Goal: Task Accomplishment & Management: Complete application form

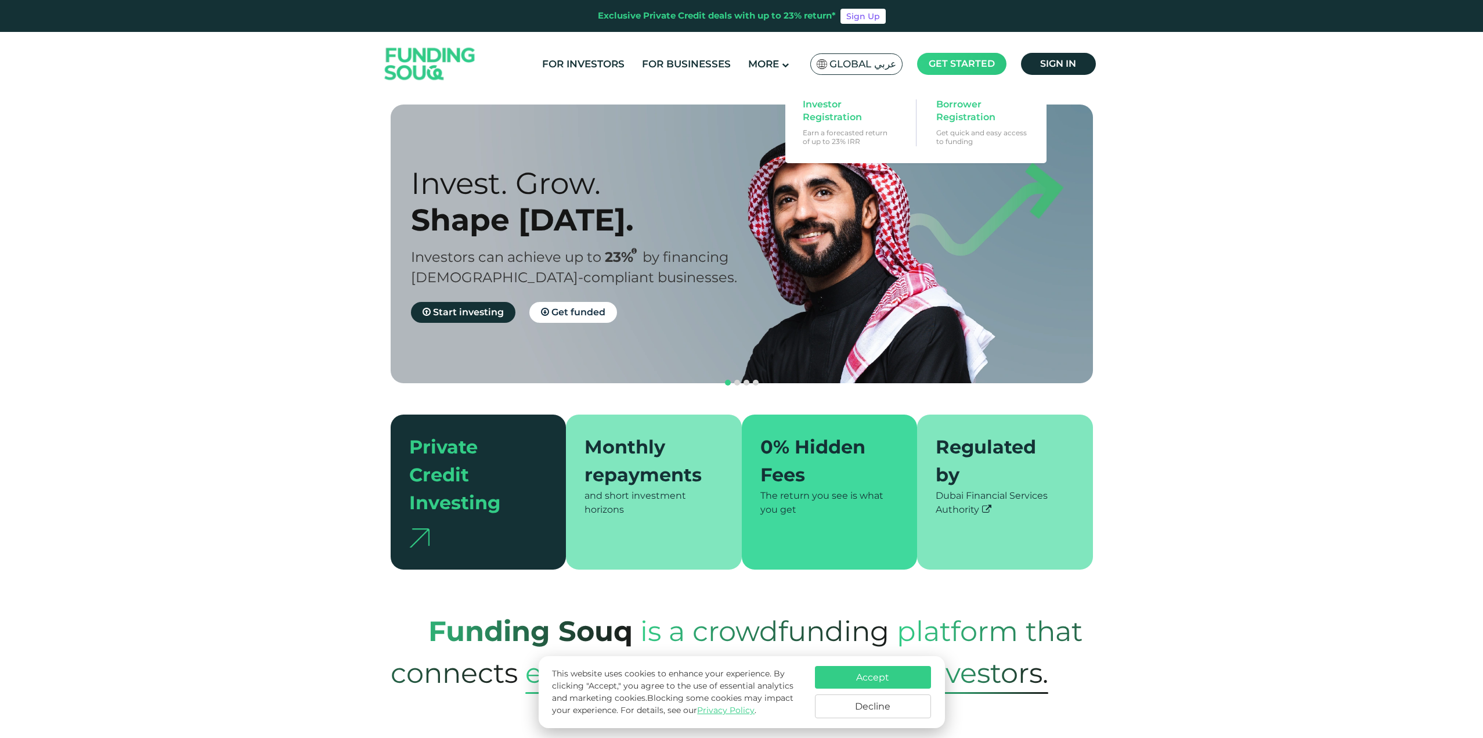
click at [975, 67] on span "Get started" at bounding box center [961, 63] width 66 height 11
click at [815, 115] on span "Investor Registration" at bounding box center [847, 111] width 89 height 26
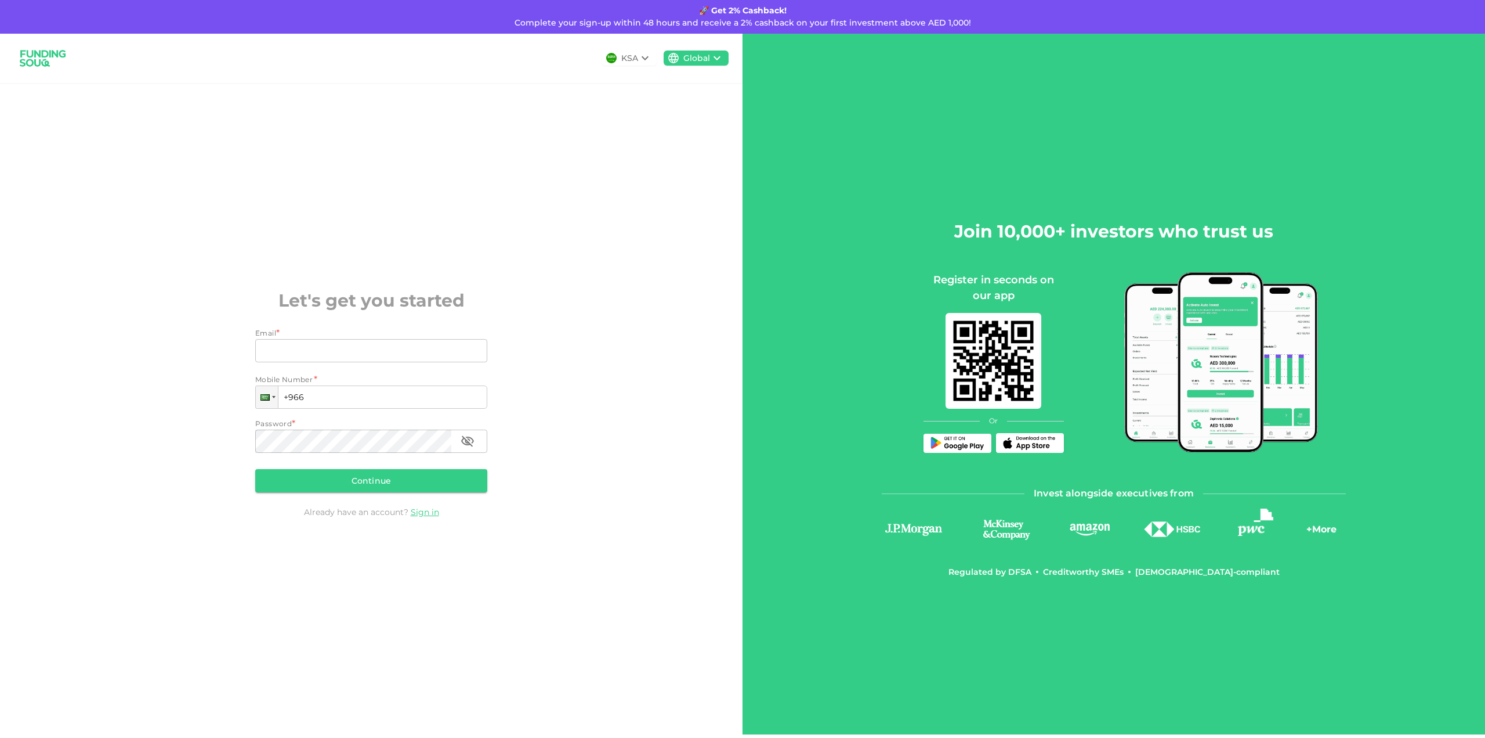
click at [533, 149] on div "KSA Global Let's get you started Email * Email Email Mobile Number * Phone +966…" at bounding box center [371, 384] width 743 height 700
click at [589, 215] on div "KSA Global Let's get you started Email * Email Email Mobile Number * Phone +966…" at bounding box center [371, 384] width 743 height 700
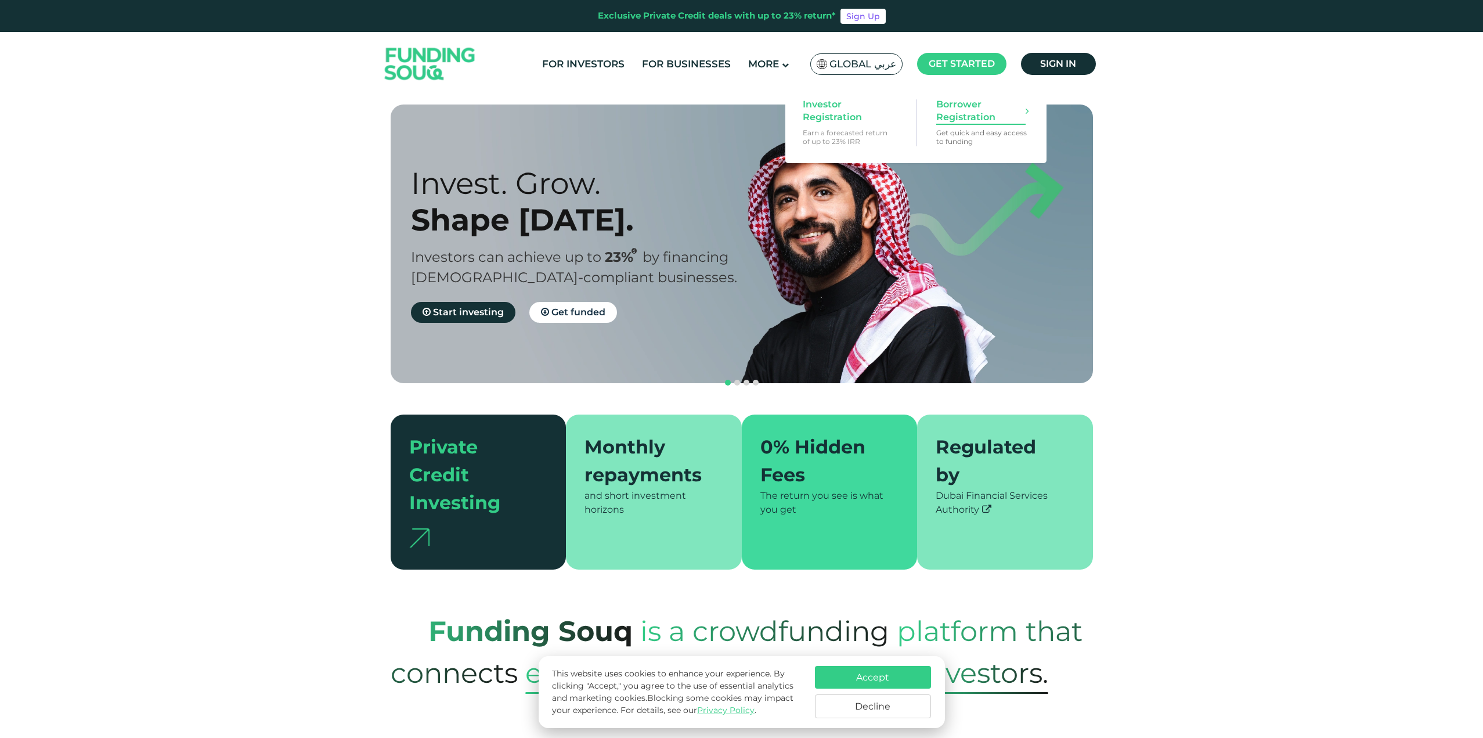
click at [956, 106] on span "Borrower Registration" at bounding box center [980, 111] width 89 height 26
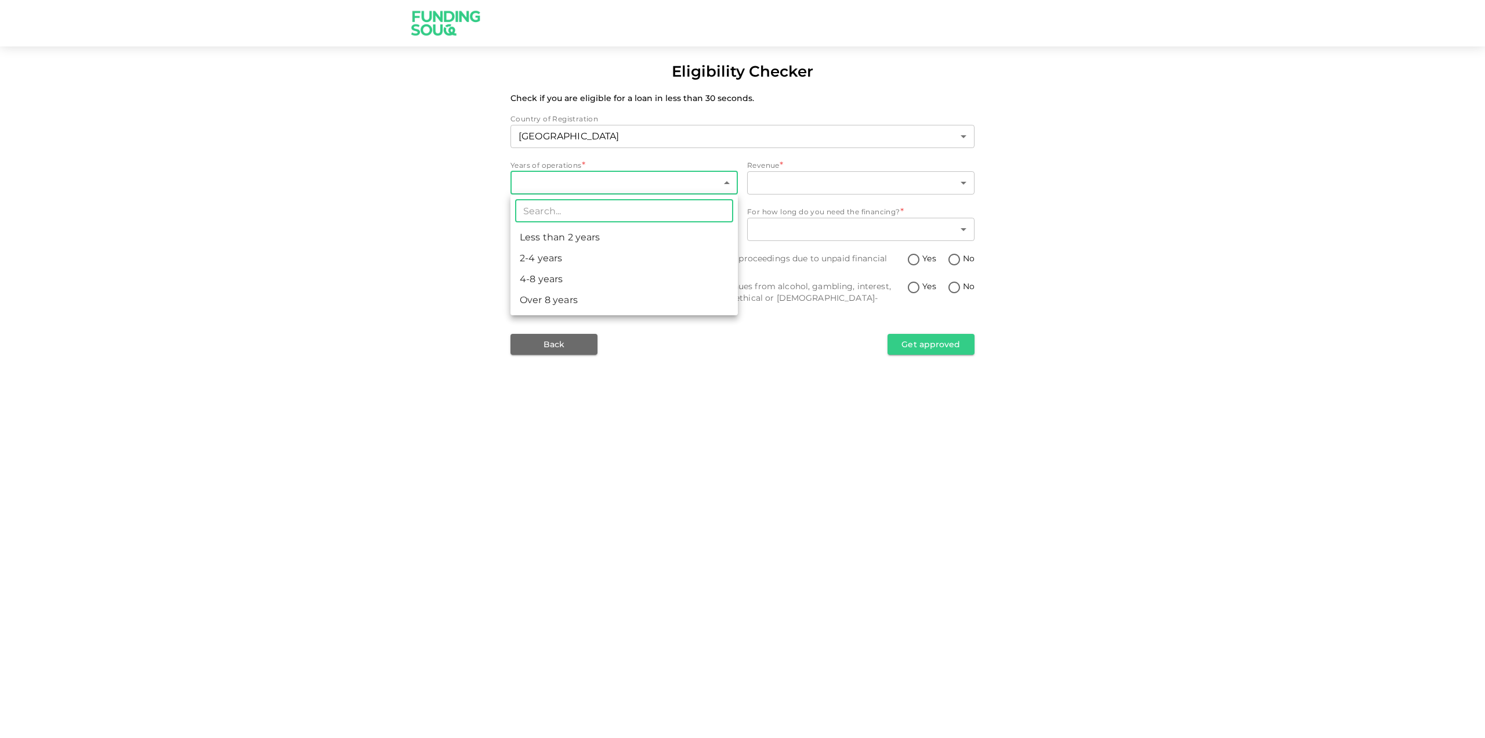
click at [592, 185] on body "Eligibility Checker Check if you are eligible for a loan in less than 30 second…" at bounding box center [742, 369] width 1485 height 738
click at [353, 212] on div at bounding box center [742, 369] width 1485 height 738
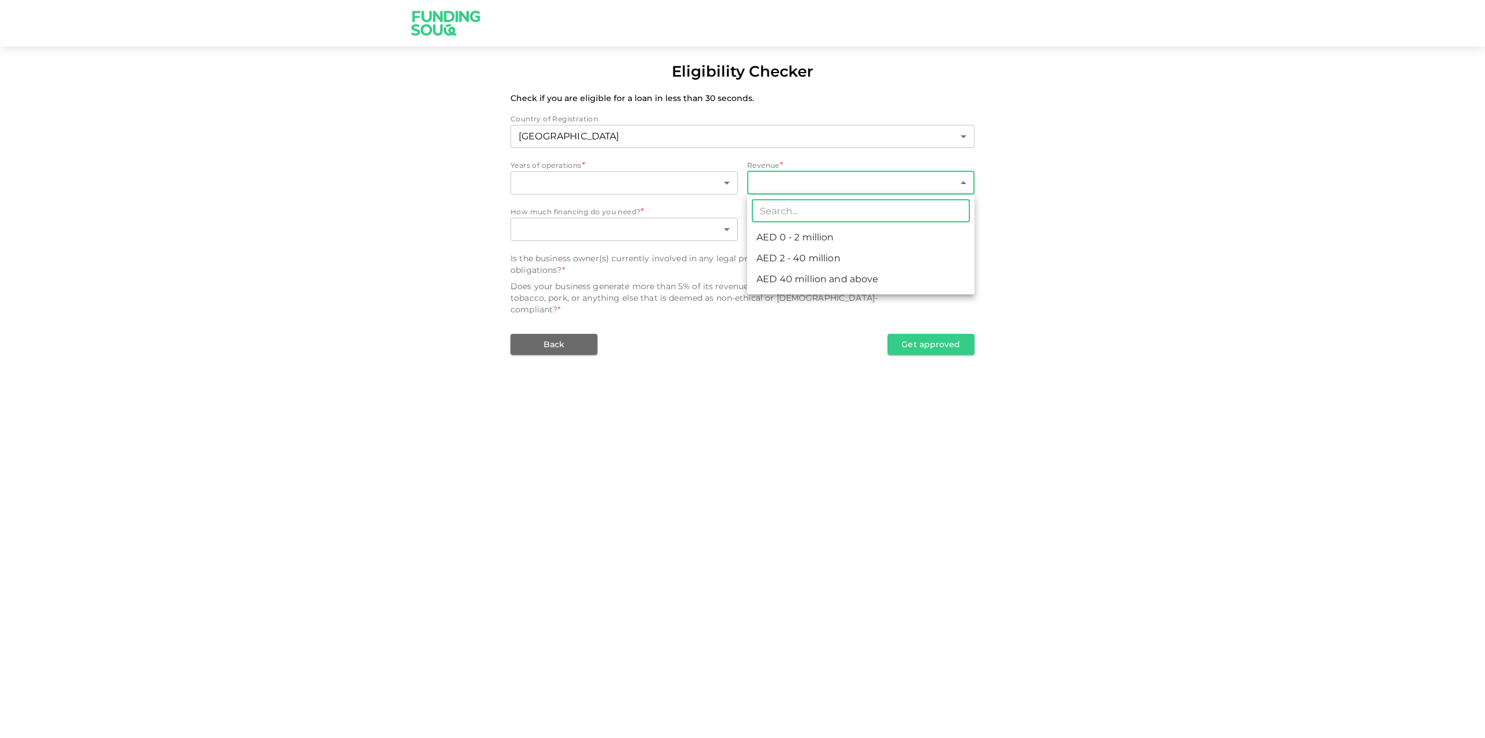
click at [790, 182] on body "Eligibility Checker Check if you are eligible for a loan in less than 30 second…" at bounding box center [742, 369] width 1485 height 738
click at [334, 240] on div at bounding box center [742, 369] width 1485 height 738
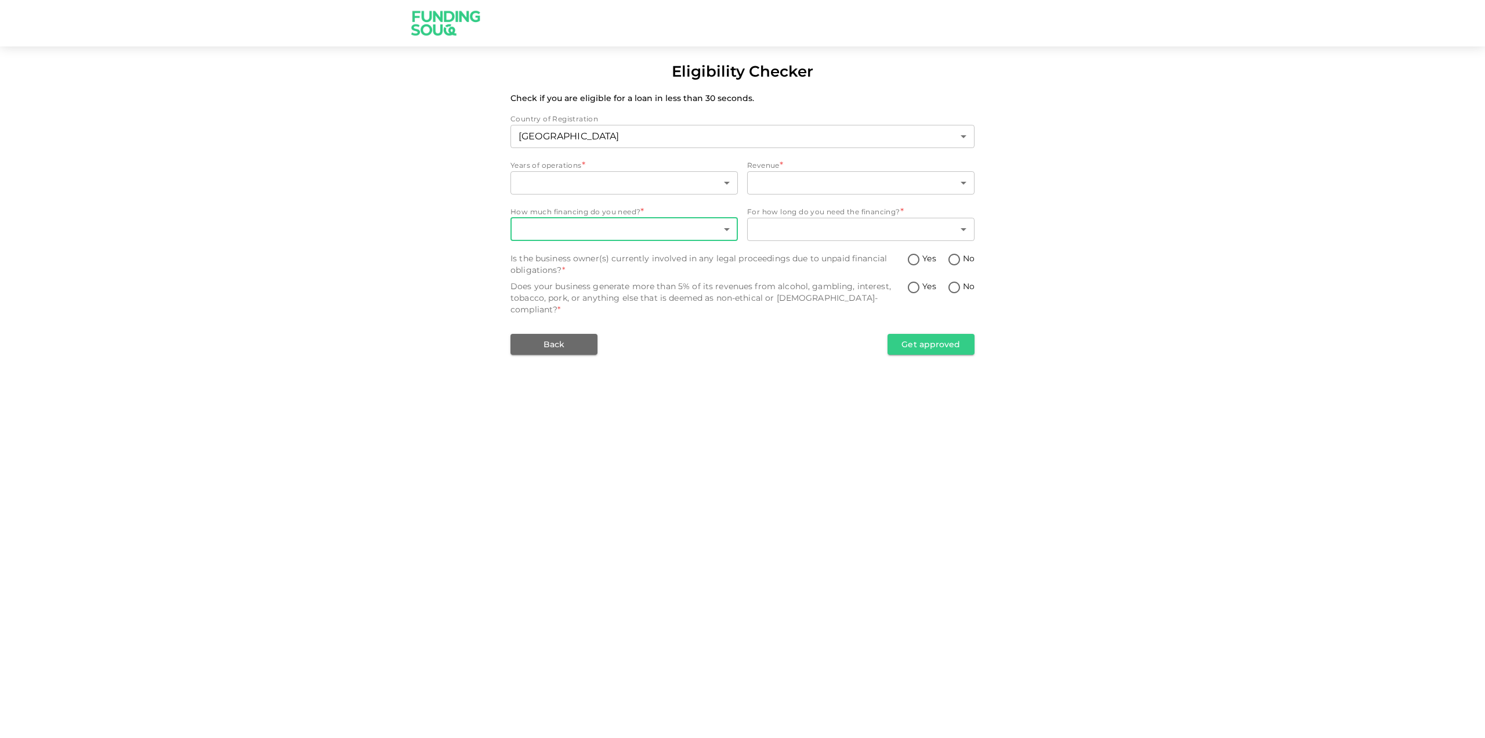
drag, startPoint x: 519, startPoint y: 241, endPoint x: 525, endPoint y: 236, distance: 8.6
click at [521, 241] on div "​ ​" at bounding box center [624, 231] width 227 height 26
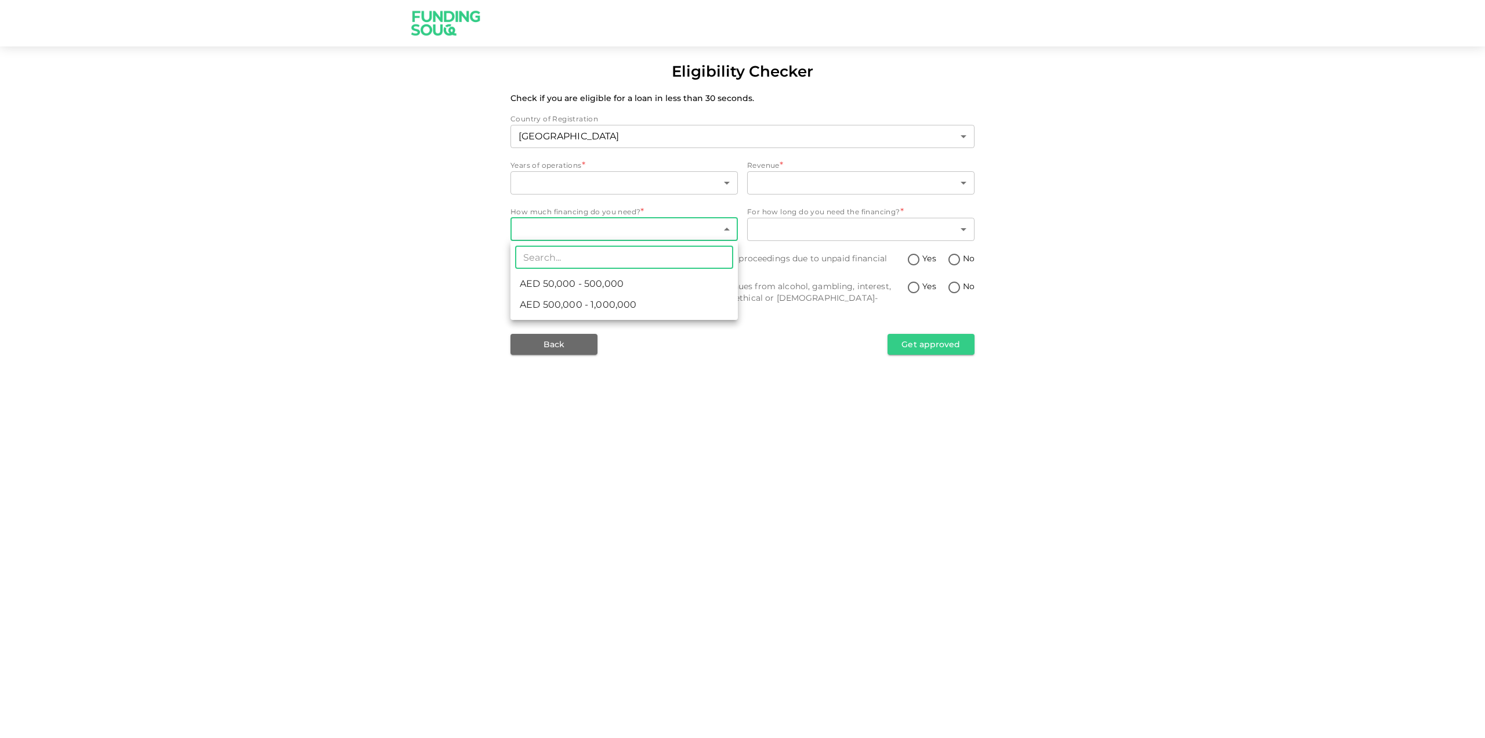
click at [529, 233] on body "Eligibility Checker Check if you are eligible for a loan in less than 30 second…" at bounding box center [742, 369] width 1485 height 738
click at [392, 236] on div at bounding box center [742, 369] width 1485 height 738
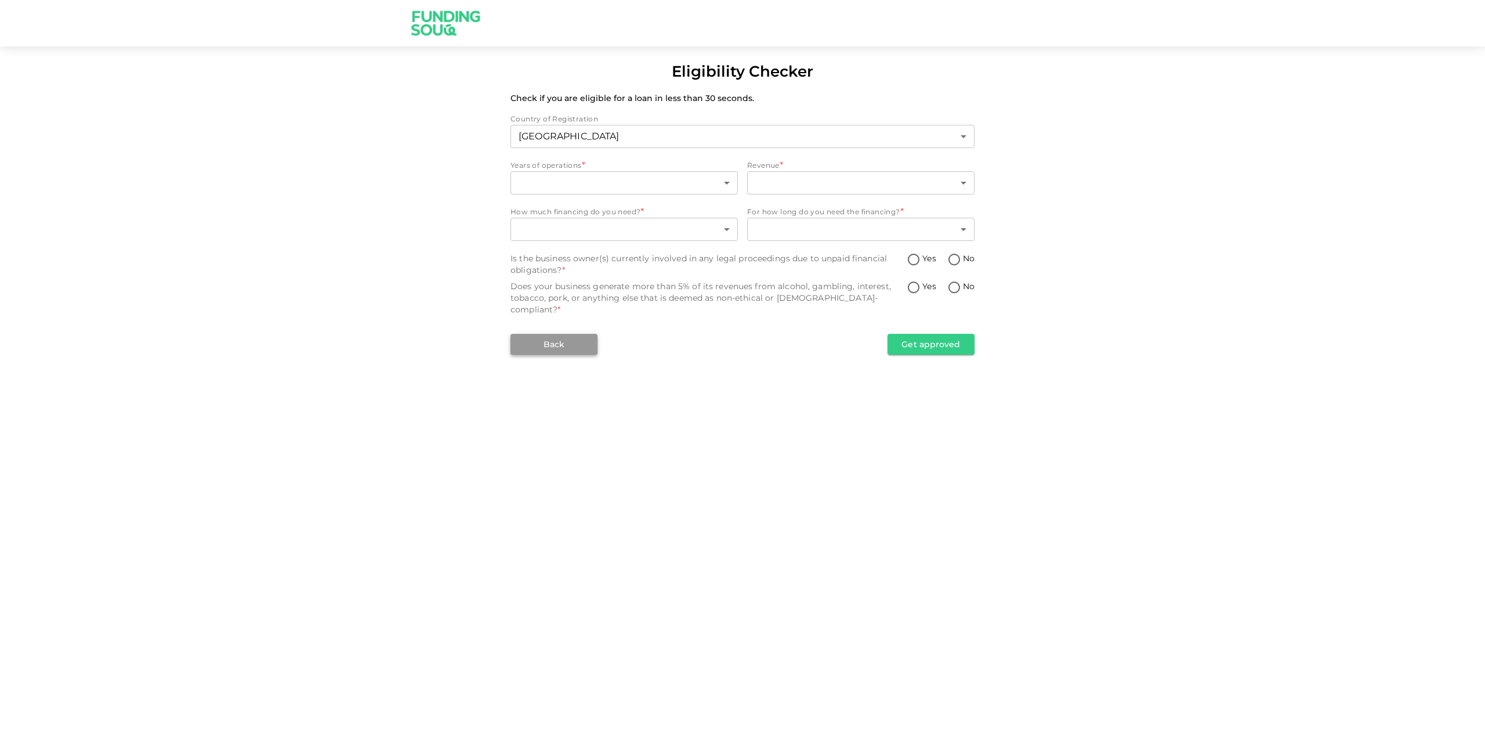
click at [543, 334] on button "Back" at bounding box center [554, 344] width 87 height 21
type input "1"
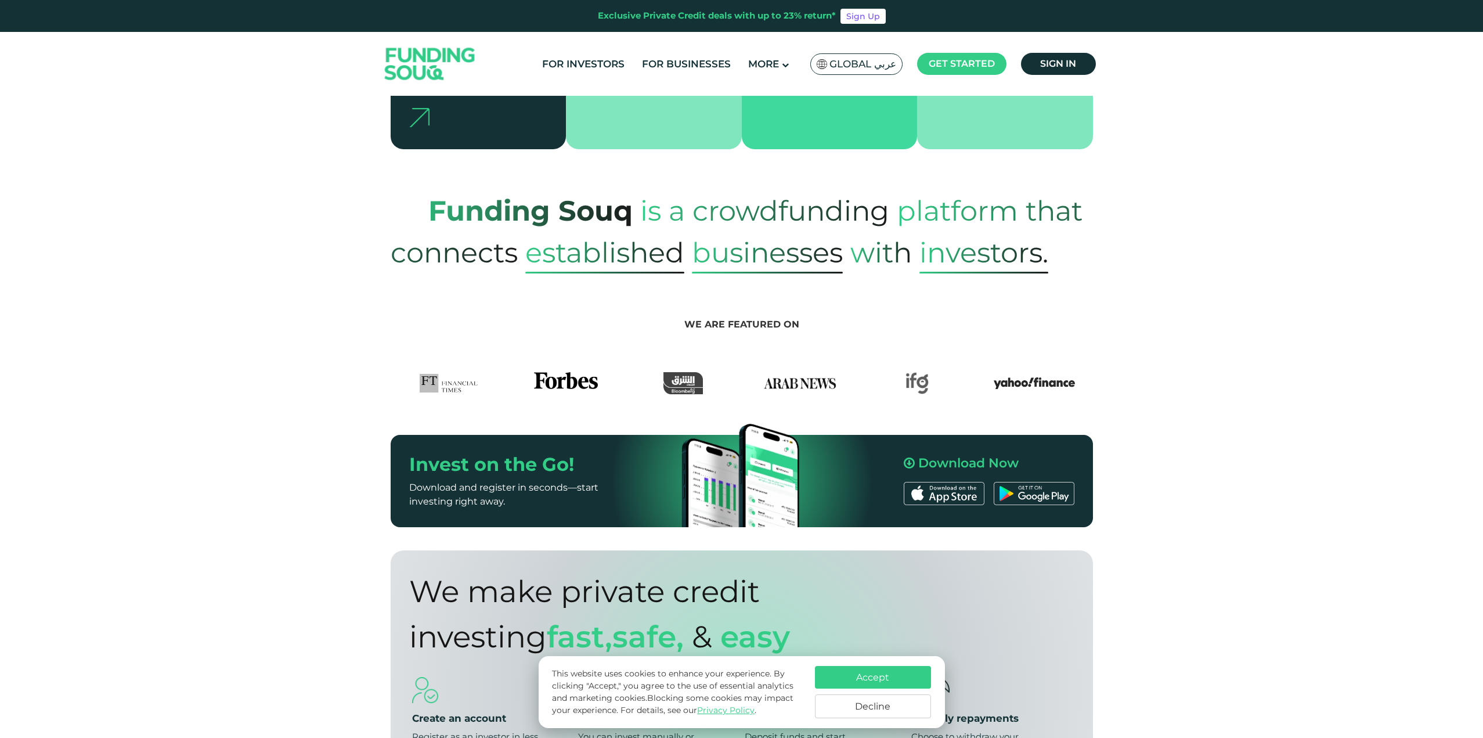
scroll to position [406, 0]
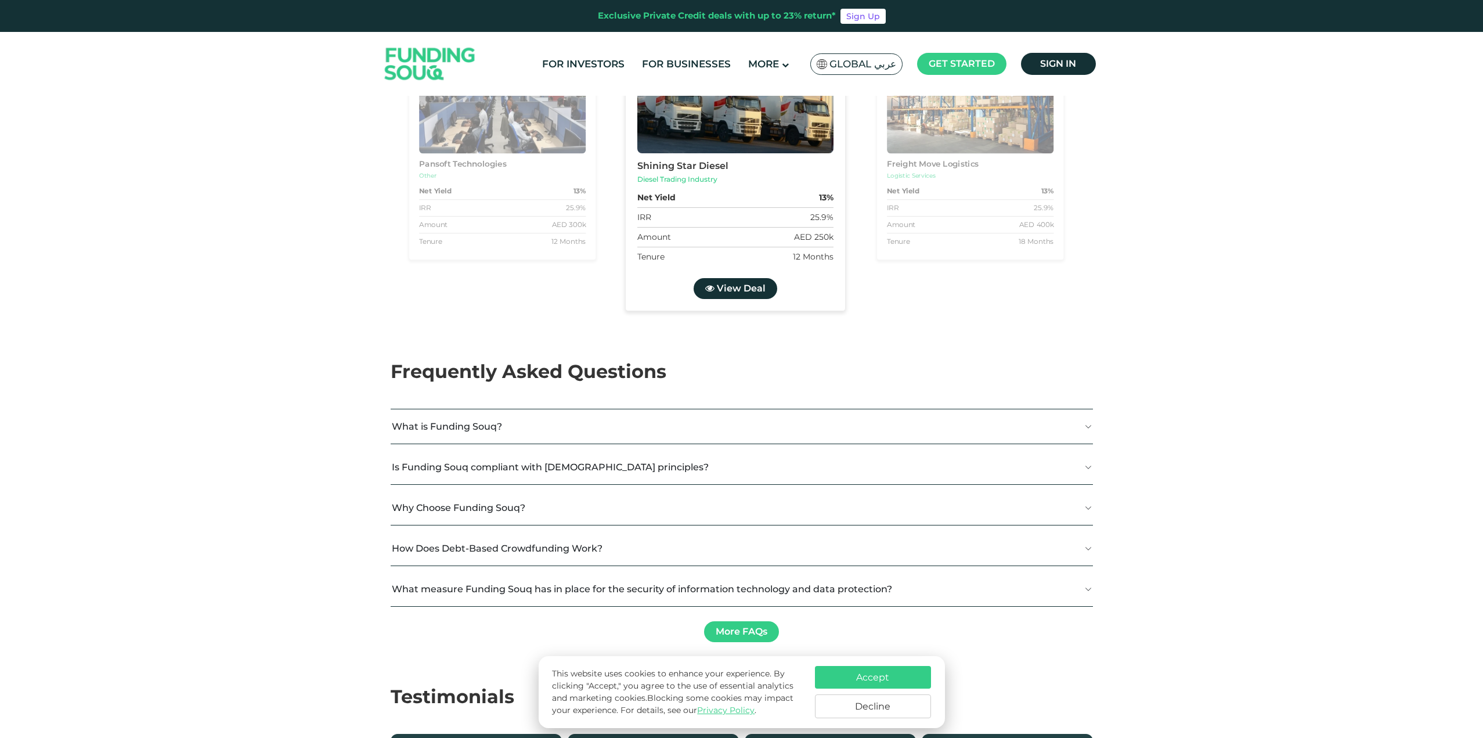
type tc-range-slider "4"
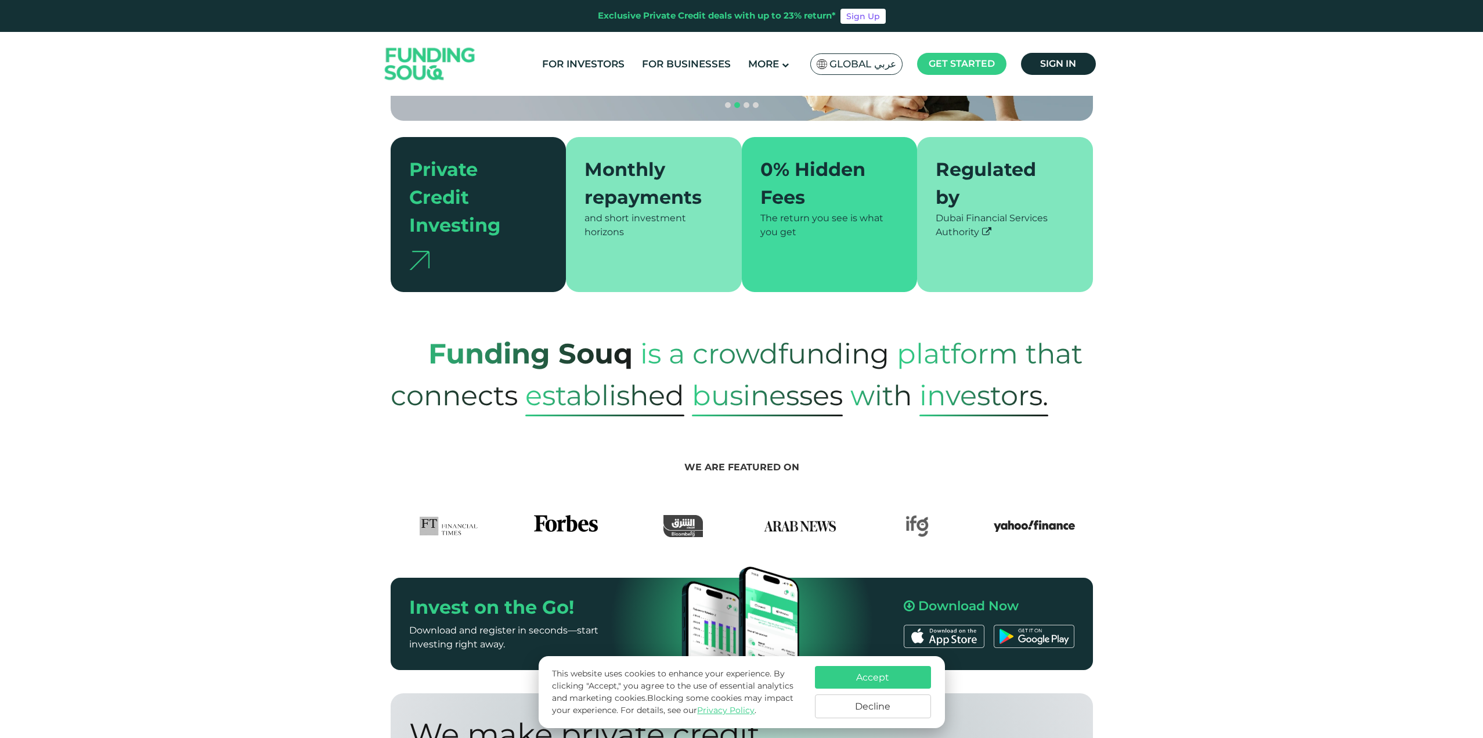
scroll to position [207, 0]
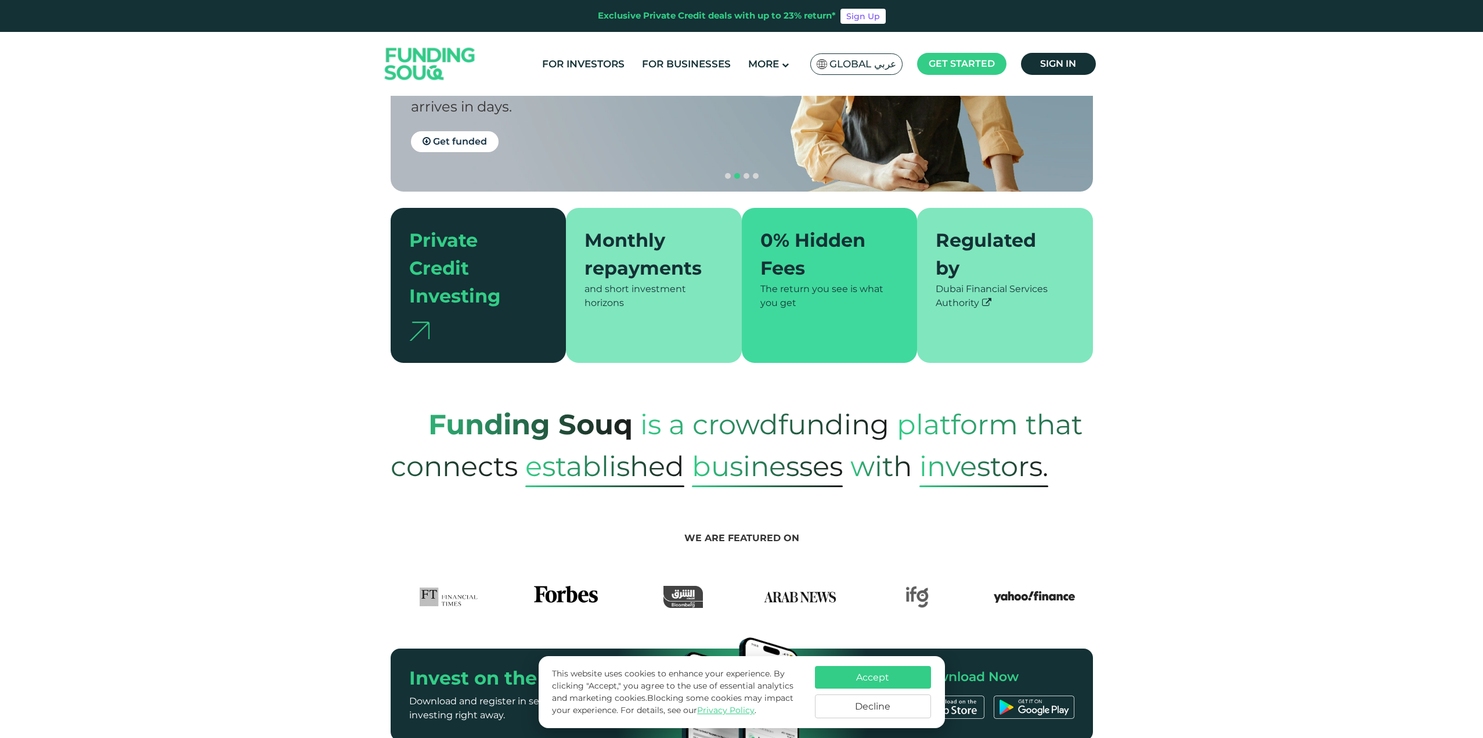
click at [890, 704] on button "Decline" at bounding box center [873, 706] width 116 height 24
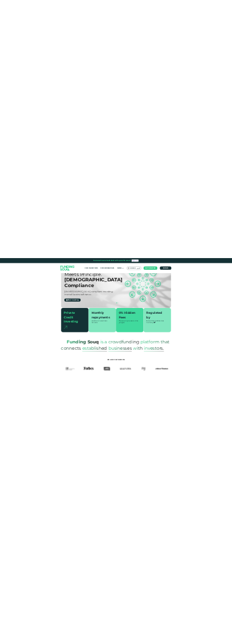
scroll to position [0, 0]
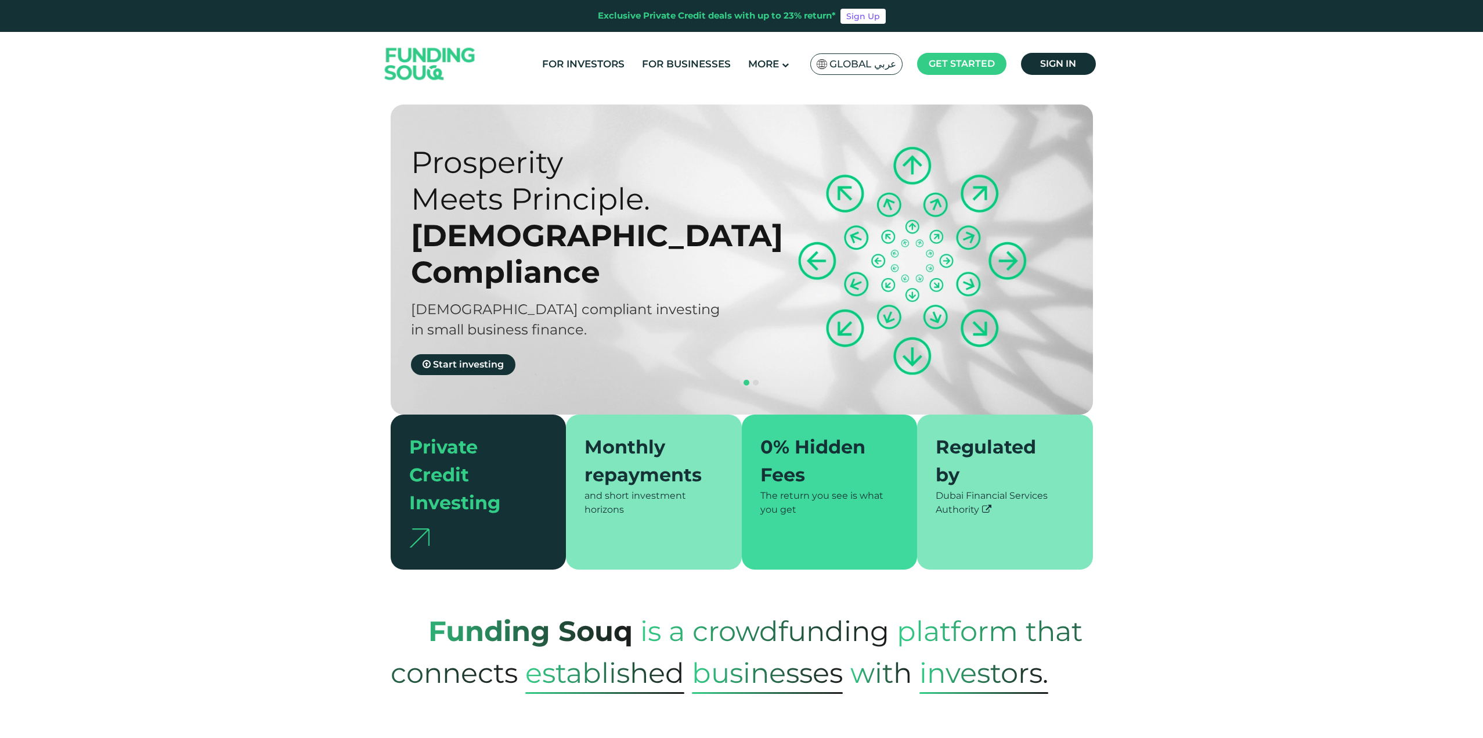
click at [332, 253] on section "Prosperity Meets Principle. Shariah Compliance Sharia compliant investing in sm…" at bounding box center [741, 336] width 1483 height 465
